Goal: Task Accomplishment & Management: Manage account settings

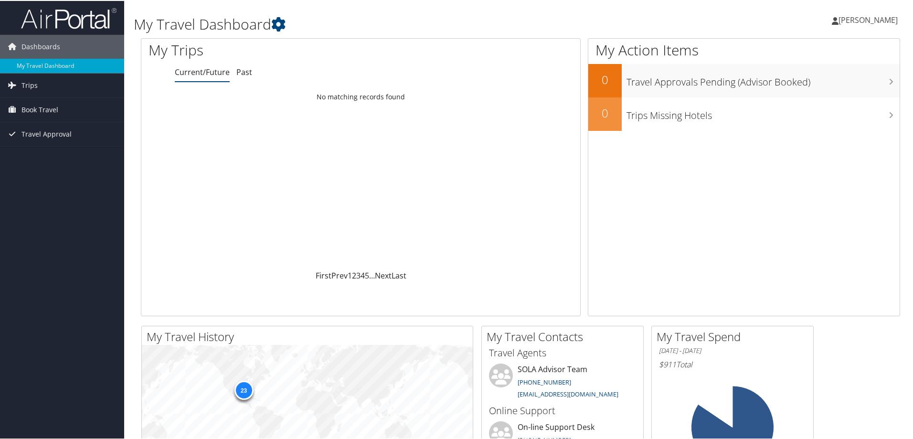
click at [862, 20] on span "[PERSON_NAME]" at bounding box center [867, 19] width 59 height 11
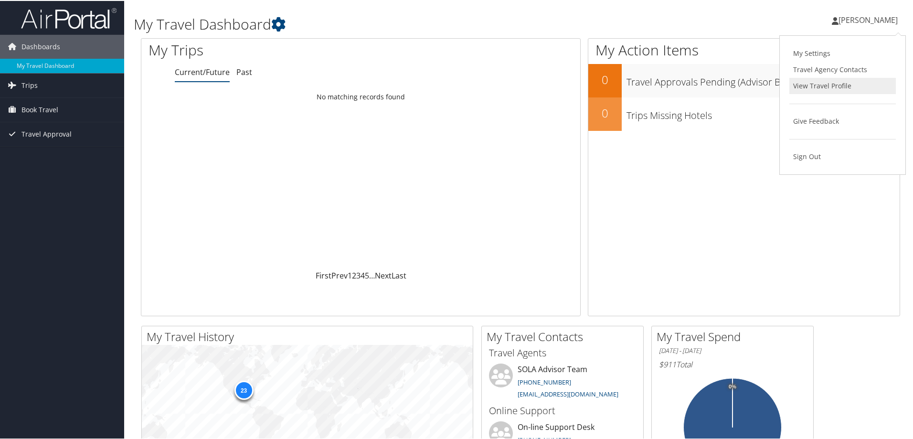
click at [834, 89] on link "View Travel Profile" at bounding box center [842, 85] width 106 height 16
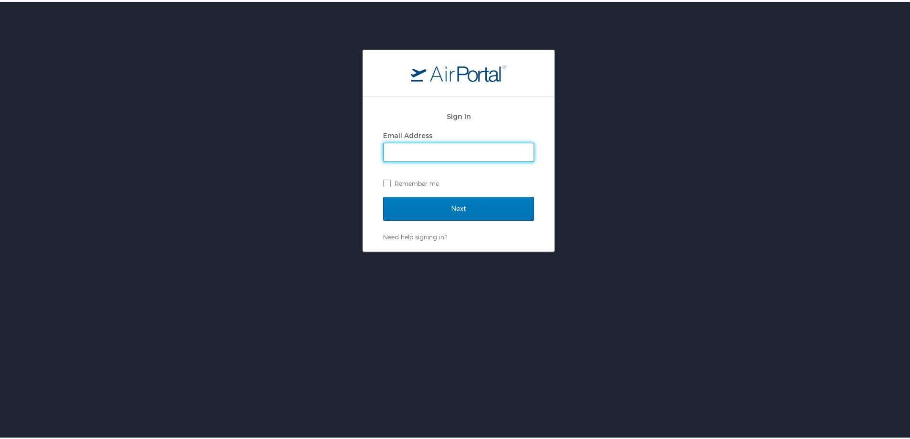
type input "celso.palmieri@lsuhs.edu"
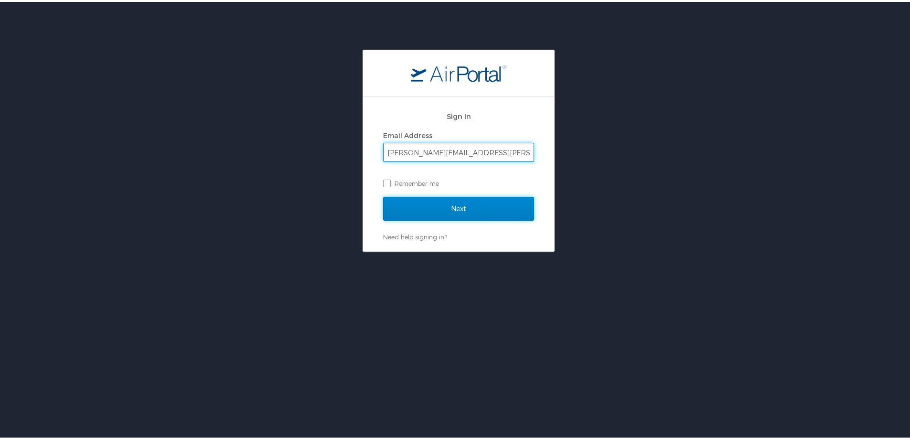
click at [456, 206] on input "Next" at bounding box center [458, 207] width 151 height 24
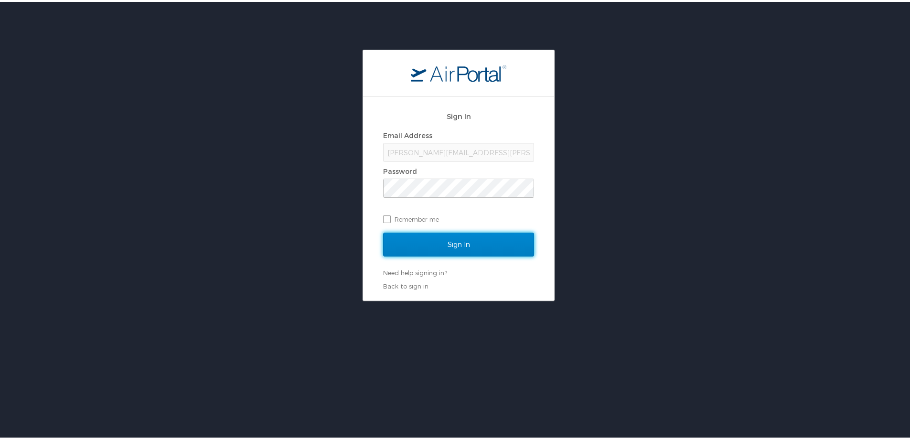
click at [461, 243] on input "Sign In" at bounding box center [458, 243] width 151 height 24
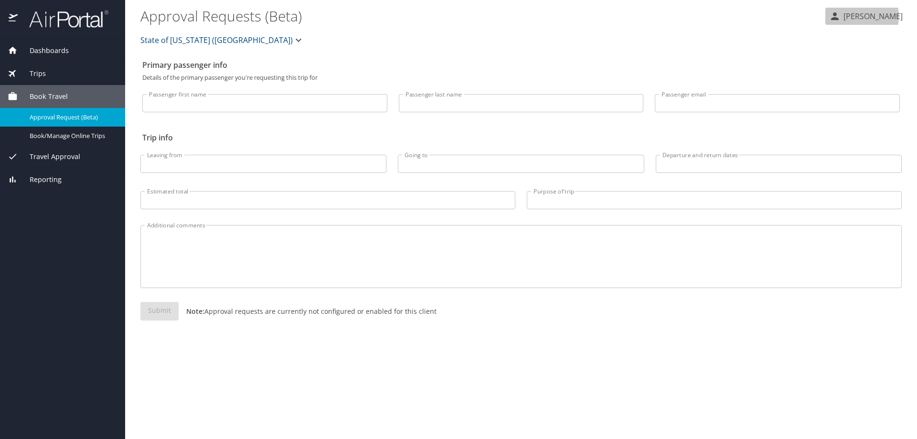
click at [857, 16] on p "[PERSON_NAME]" at bounding box center [871, 16] width 62 height 11
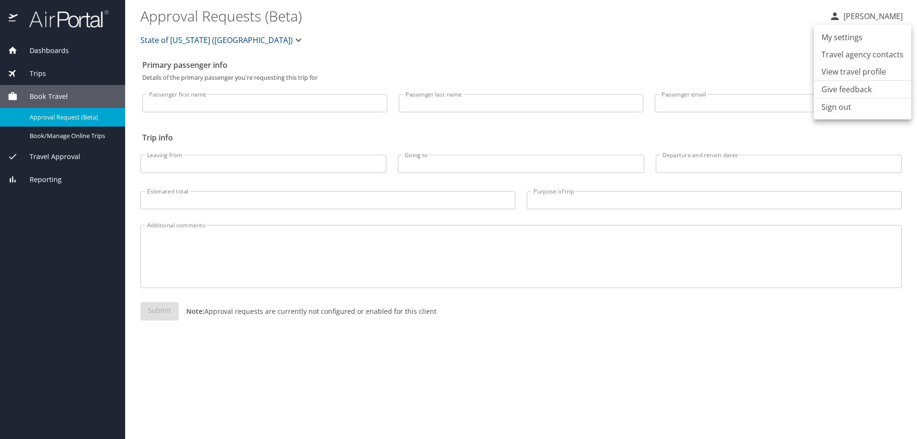
click at [855, 72] on li "View travel profile" at bounding box center [862, 71] width 97 height 17
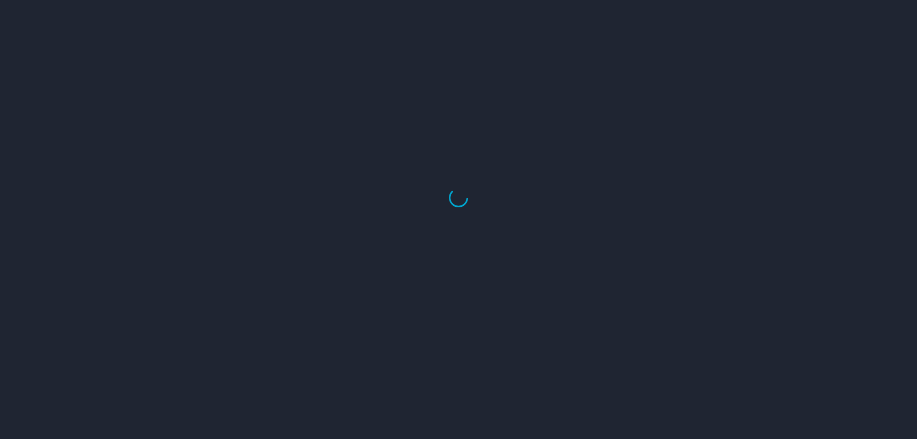
select select "US"
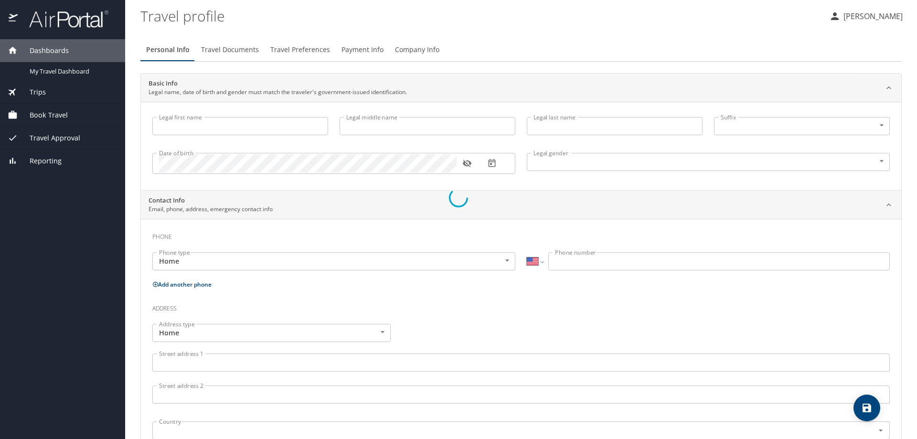
type input "[PERSON_NAME]"
type input "F"
type input "[PERSON_NAME]"
type input "Jr"
type input "[DEMOGRAPHIC_DATA]"
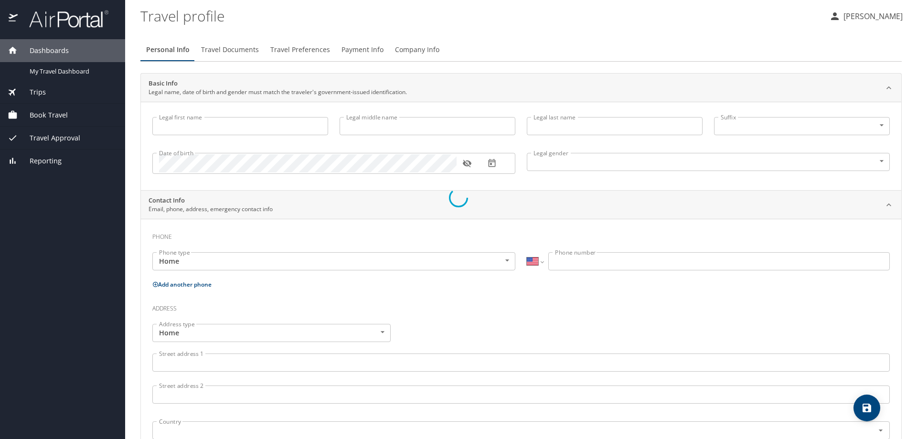
type input "[PERSON_NAME]"
type input "Palmieri"
type input "(318) 294-4537"
select select "US"
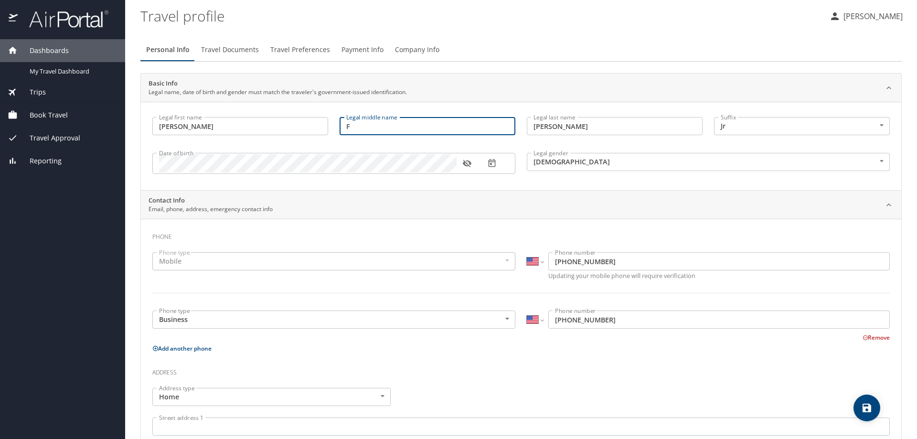
click at [356, 128] on input "F" at bounding box center [428, 126] width 176 height 18
click at [366, 123] on input "F" at bounding box center [428, 126] width 176 height 18
drag, startPoint x: 366, startPoint y: 125, endPoint x: 339, endPoint y: 126, distance: 27.2
click at [340, 126] on input "F" at bounding box center [428, 126] width 176 height 18
paste input "ernando"
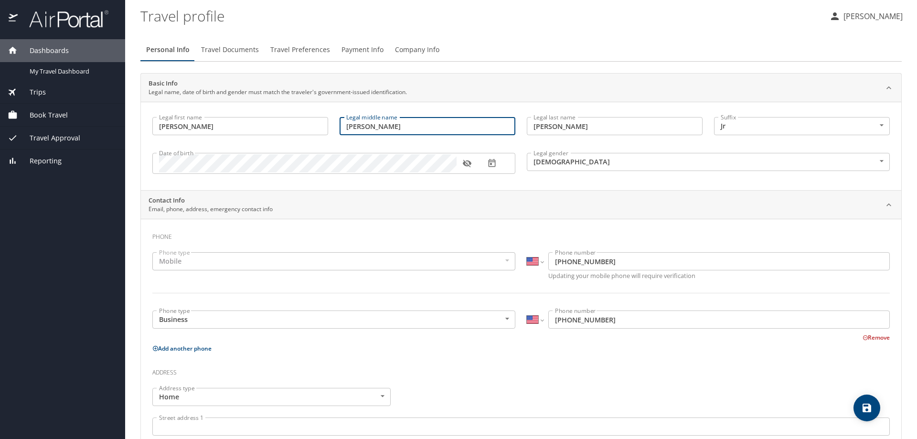
type input "Fernando"
click at [889, 174] on div "Legal first name Celso Legal first name Legal middle name Fernando Legal middle…" at bounding box center [521, 146] width 760 height 88
click at [218, 53] on span "Travel Documents" at bounding box center [230, 50] width 58 height 12
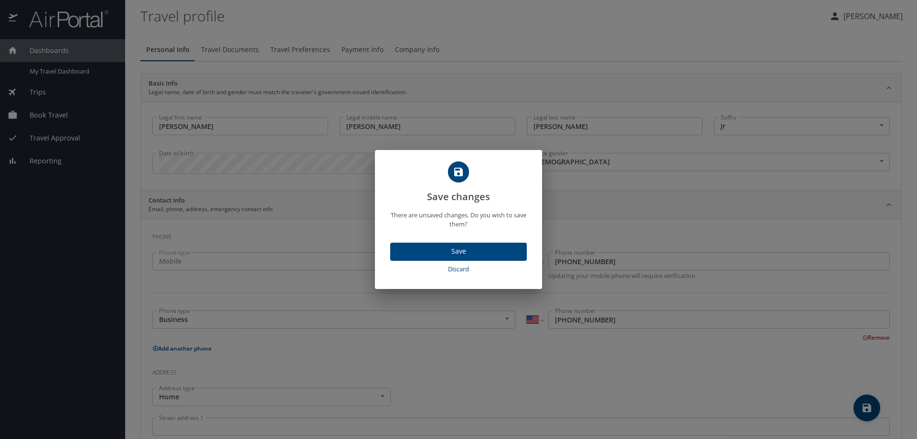
click at [435, 255] on span "Save" at bounding box center [458, 251] width 121 height 12
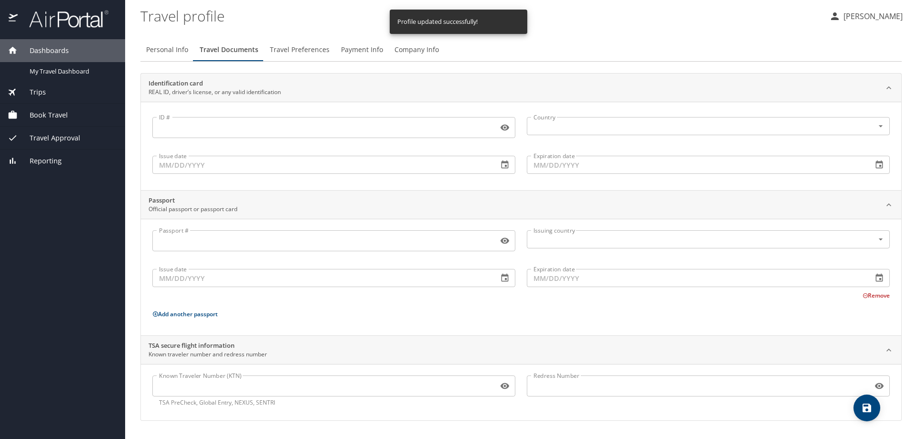
click at [176, 51] on span "Personal Info" at bounding box center [167, 50] width 42 height 12
select select "US"
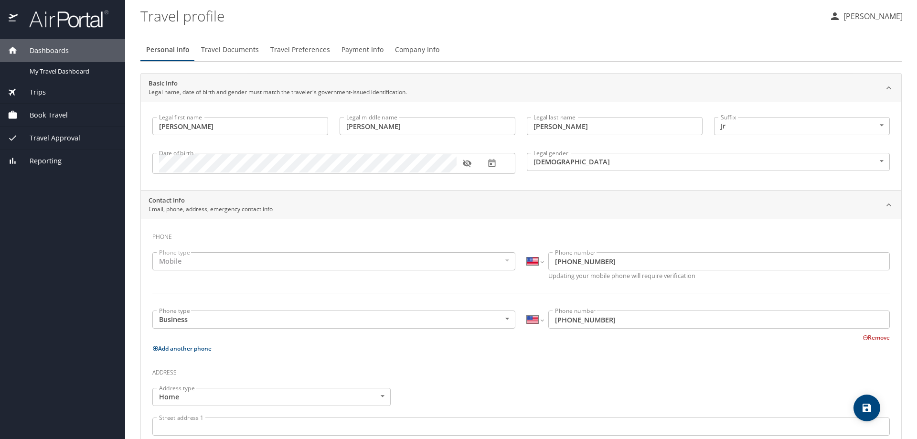
click at [415, 52] on span "Company Info" at bounding box center [417, 50] width 44 height 12
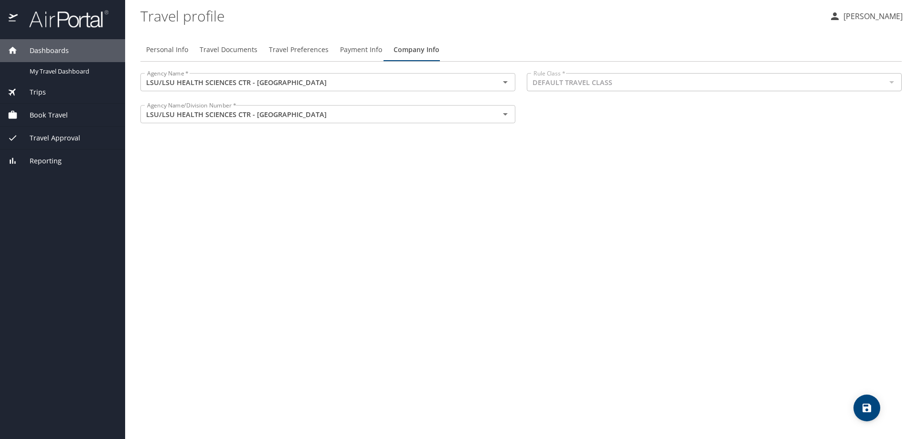
click at [359, 52] on span "Payment Info" at bounding box center [361, 50] width 42 height 12
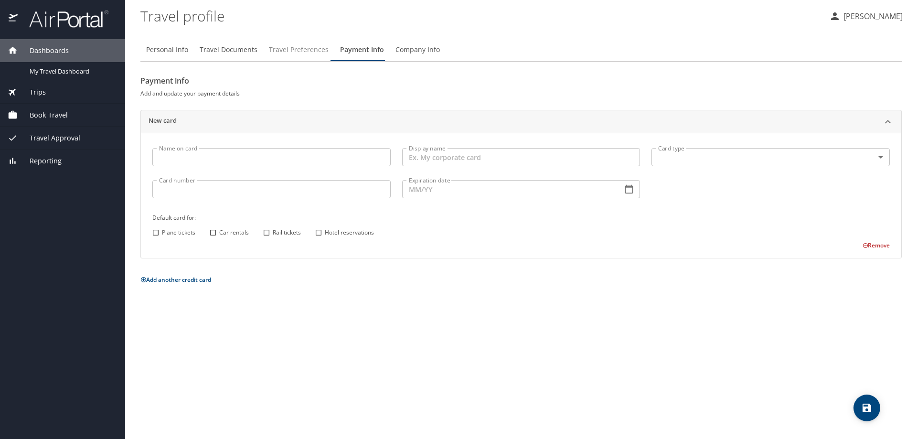
click at [318, 53] on span "Travel Preferences" at bounding box center [299, 50] width 60 height 12
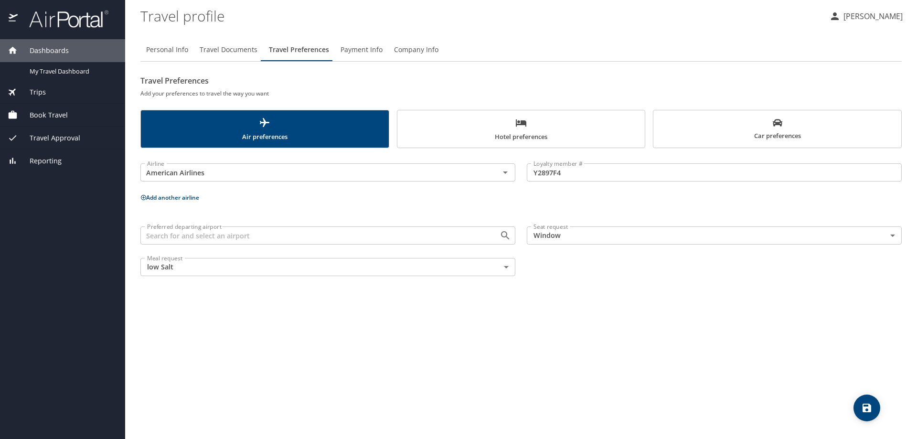
click at [242, 57] on button "Travel Documents" at bounding box center [228, 49] width 69 height 23
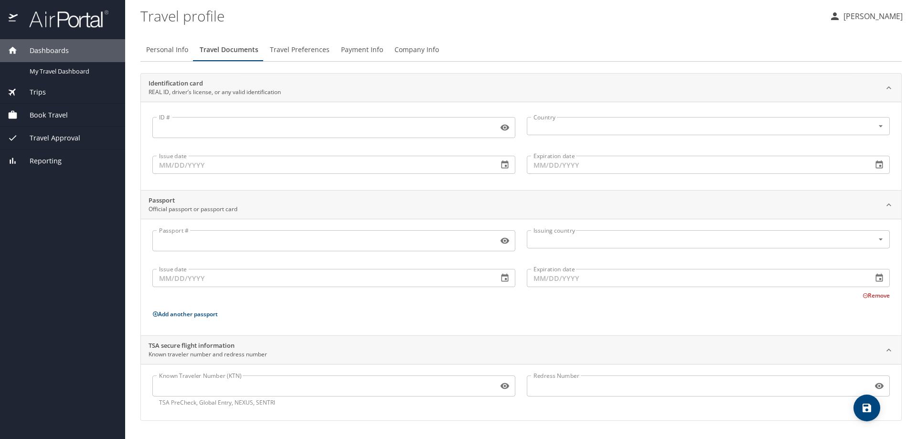
click at [163, 52] on span "Personal Info" at bounding box center [167, 50] width 42 height 12
select select "US"
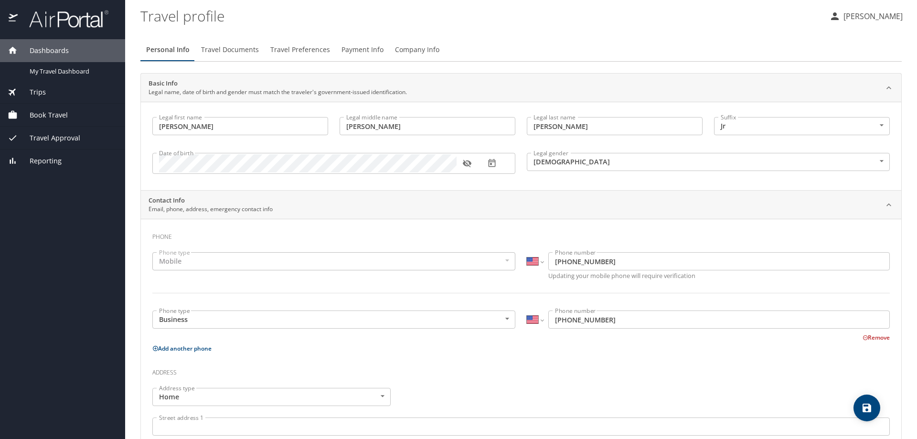
click at [38, 91] on span "Trips" at bounding box center [32, 92] width 28 height 11
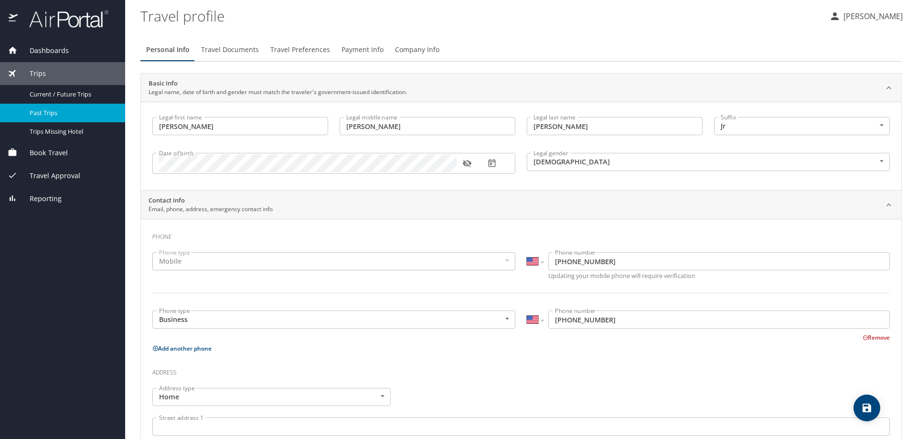
click at [54, 114] on span "Past Trips" at bounding box center [72, 112] width 84 height 9
